Goal: Task Accomplishment & Management: Use online tool/utility

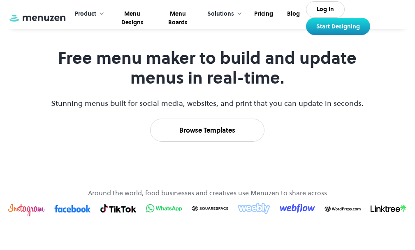
scroll to position [361, 0]
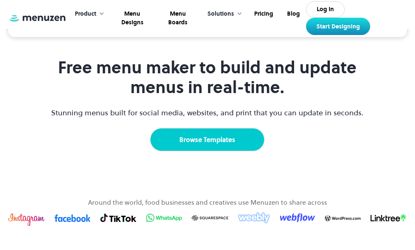
click at [194, 151] on link "Browse Templates" at bounding box center [207, 139] width 114 height 23
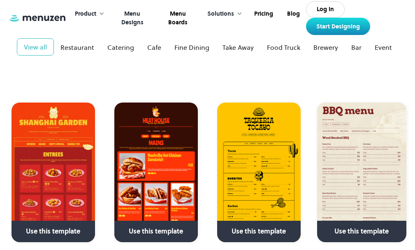
scroll to position [164, 0]
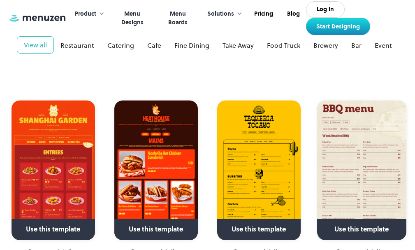
click at [160, 34] on link "Menu Boards" at bounding box center [177, 18] width 44 height 34
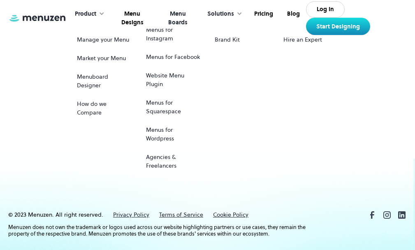
scroll to position [1248, 0]
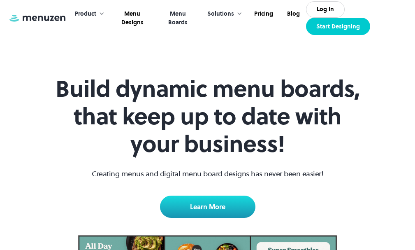
click at [346, 21] on link "Start Designing" at bounding box center [338, 26] width 64 height 17
